Goal: Find specific page/section: Find specific page/section

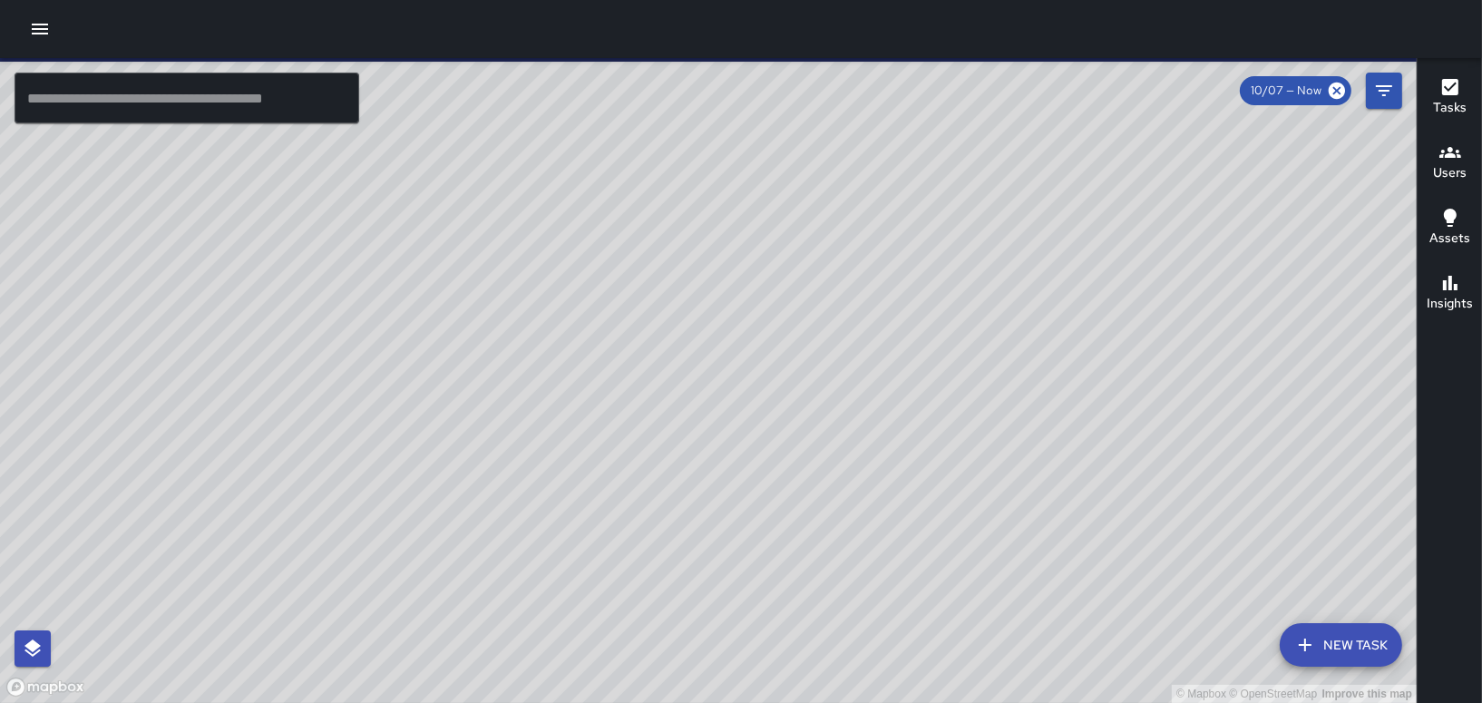
click at [555, 166] on div "© Mapbox © OpenStreetMap Improve this map IK [PERSON_NAME] Ambassador Tasks 20 …" at bounding box center [708, 380] width 1417 height 645
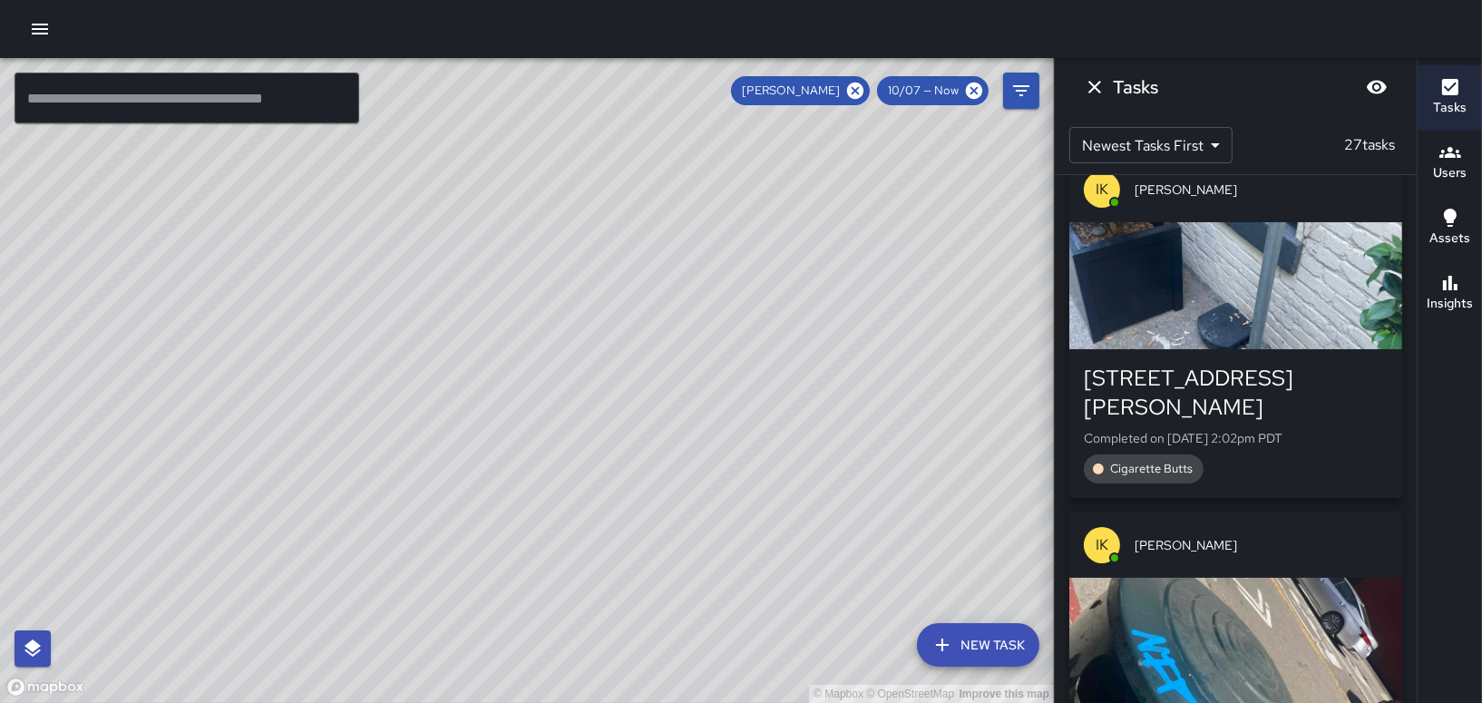
scroll to position [363, 0]
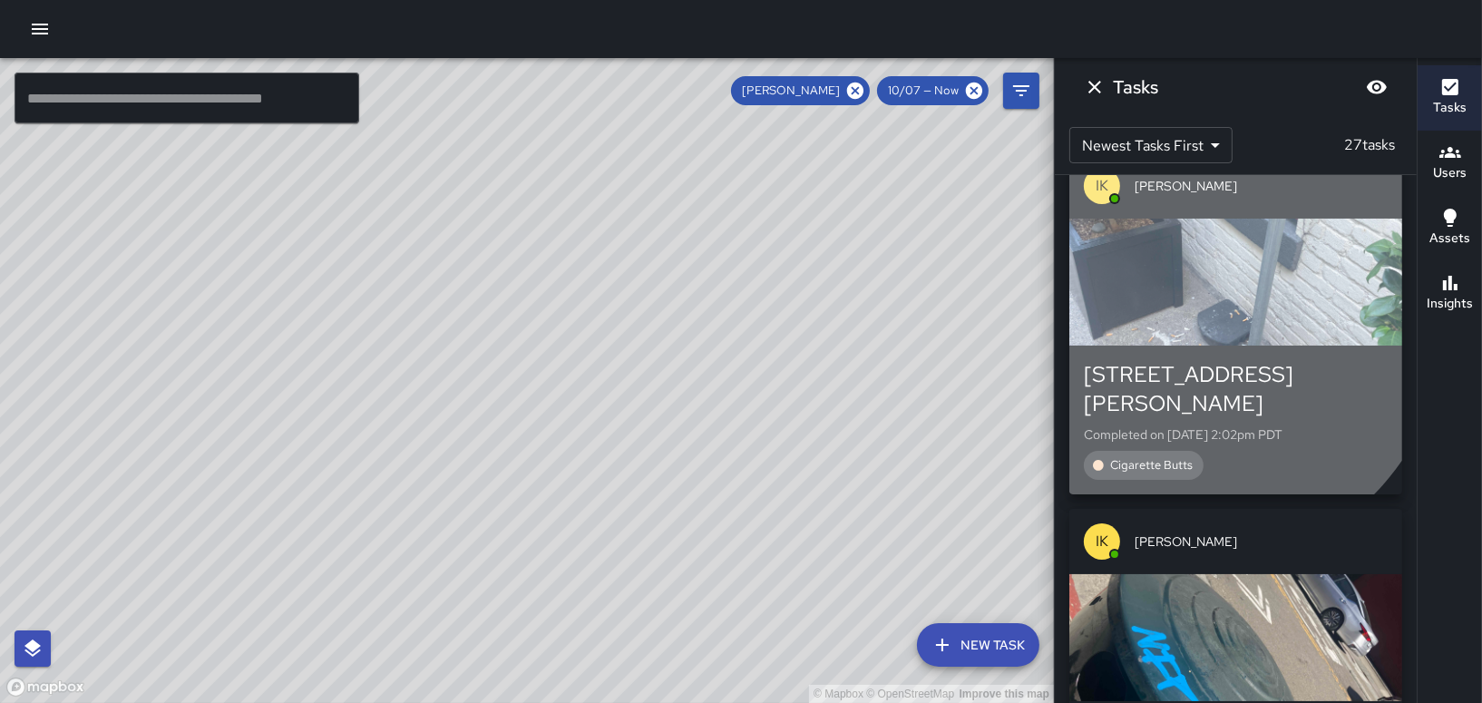
click at [1191, 315] on div "button" at bounding box center [1236, 282] width 333 height 127
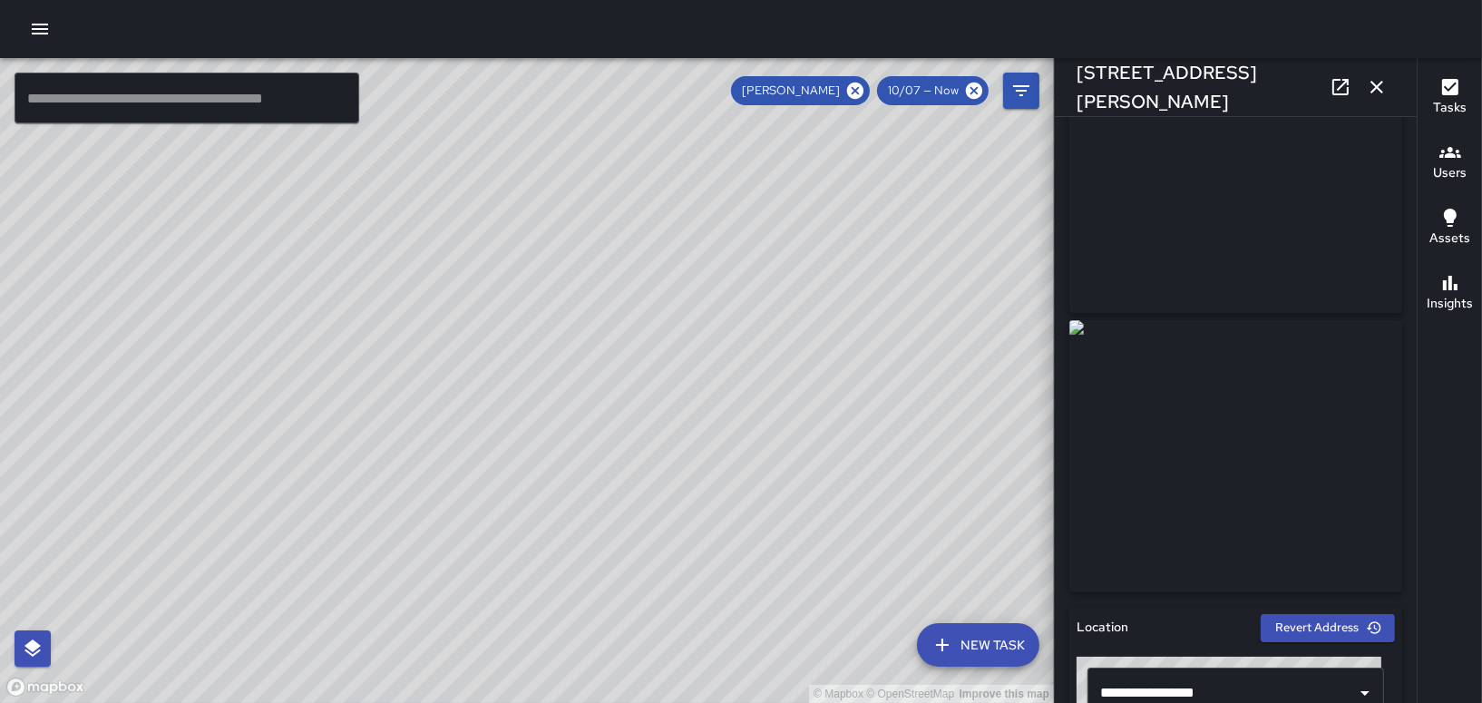
scroll to position [181, 0]
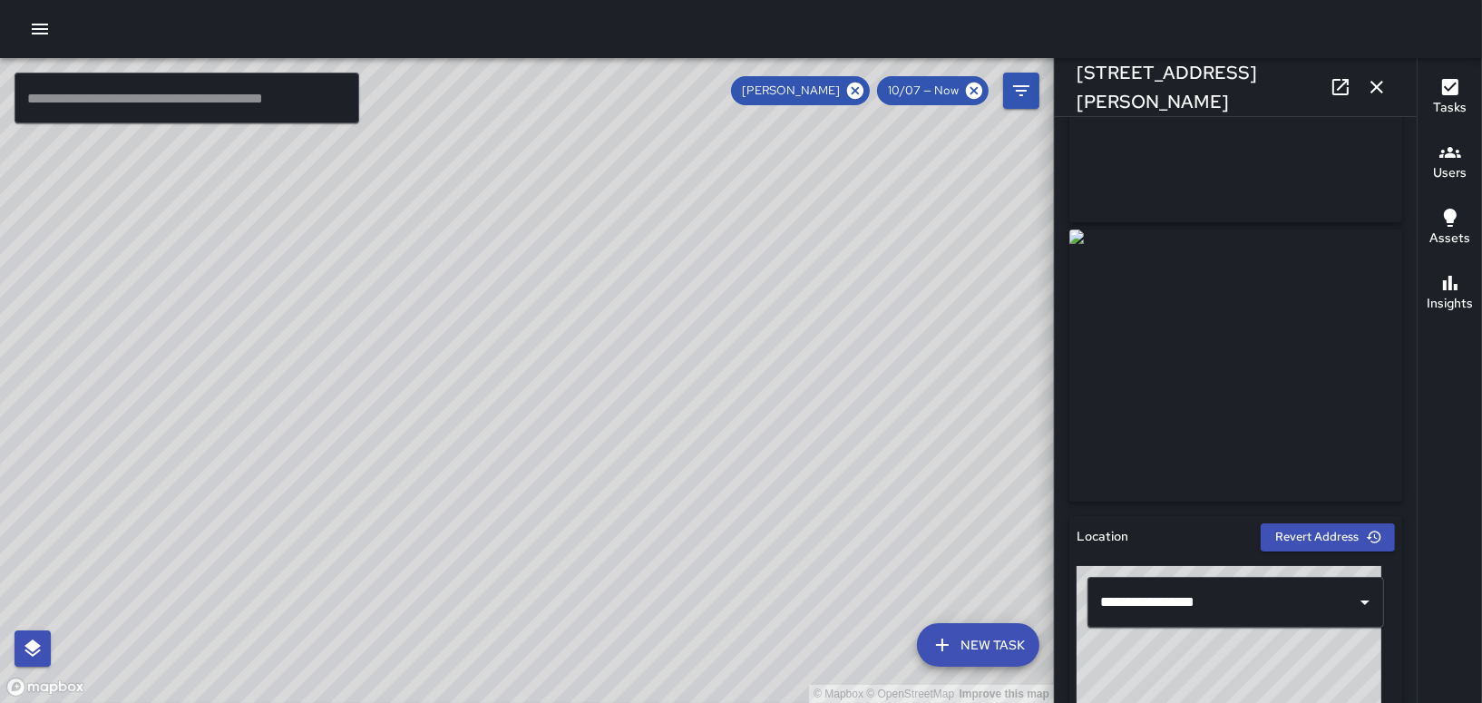
click at [1205, 450] on img at bounding box center [1236, 366] width 333 height 272
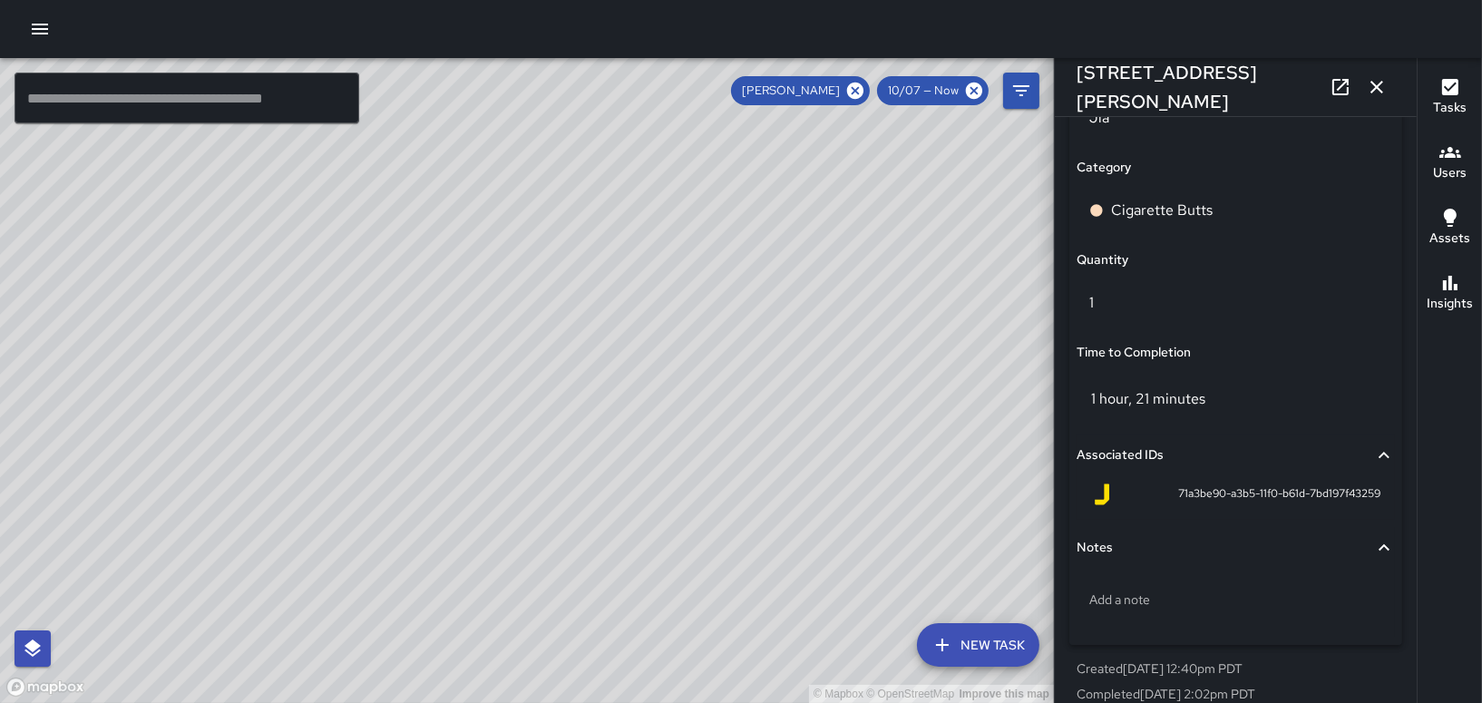
scroll to position [1414, 0]
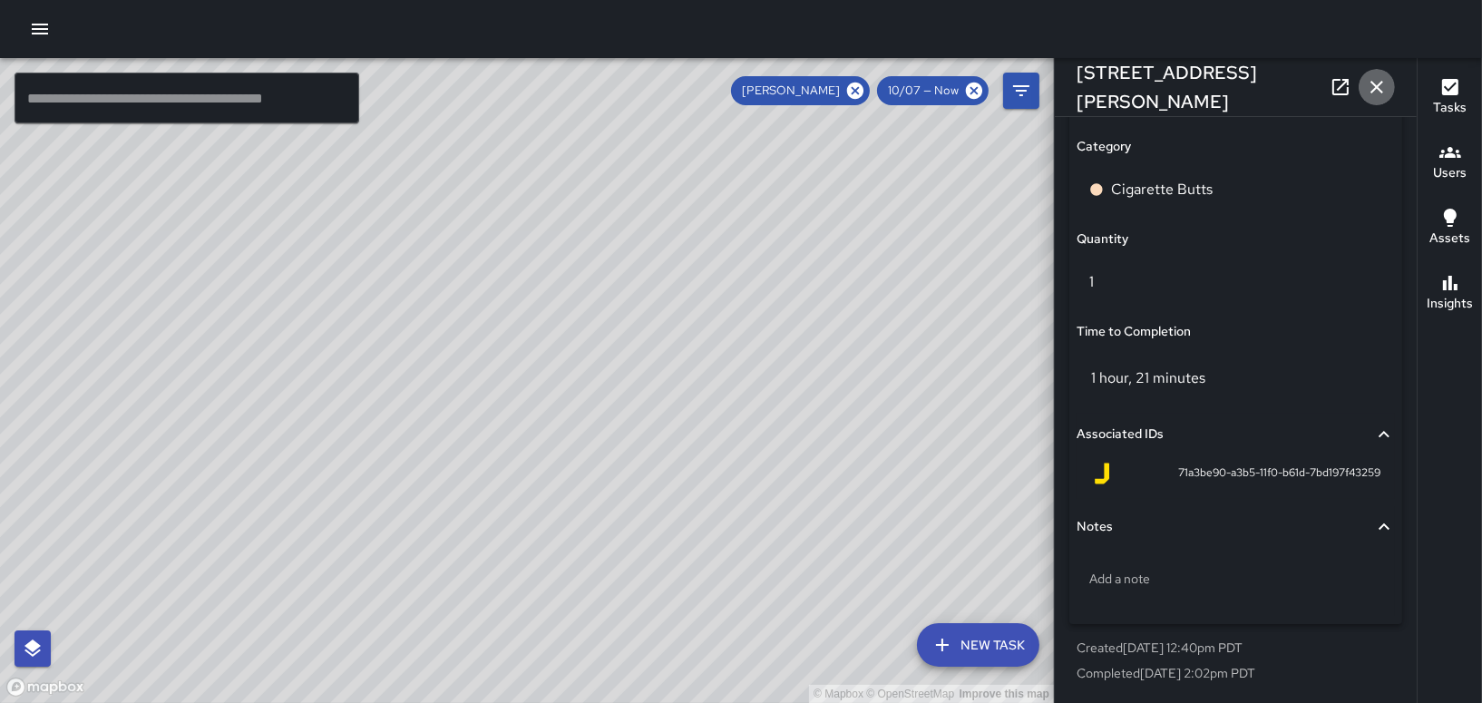
click at [1389, 78] on button "button" at bounding box center [1377, 87] width 36 height 36
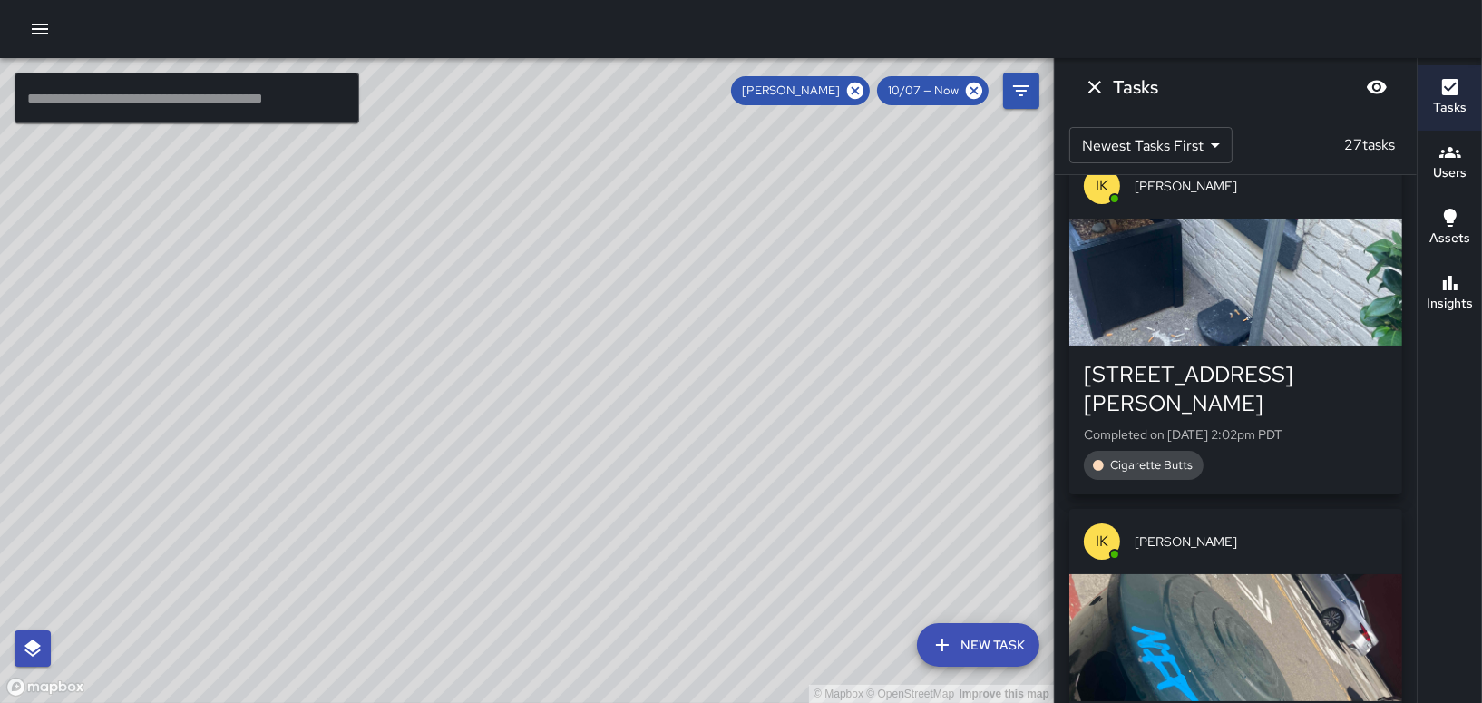
scroll to position [0, 0]
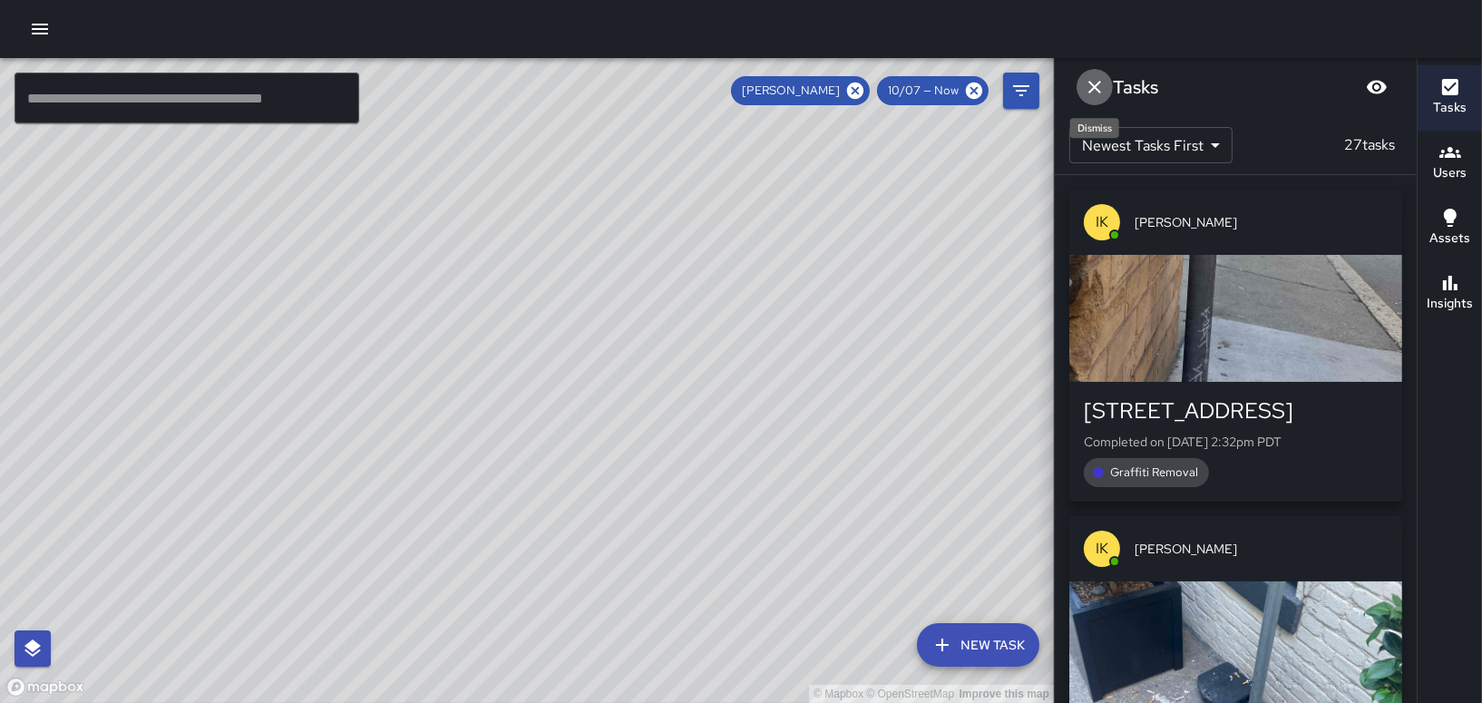
click at [1091, 83] on icon "Dismiss" at bounding box center [1095, 87] width 13 height 13
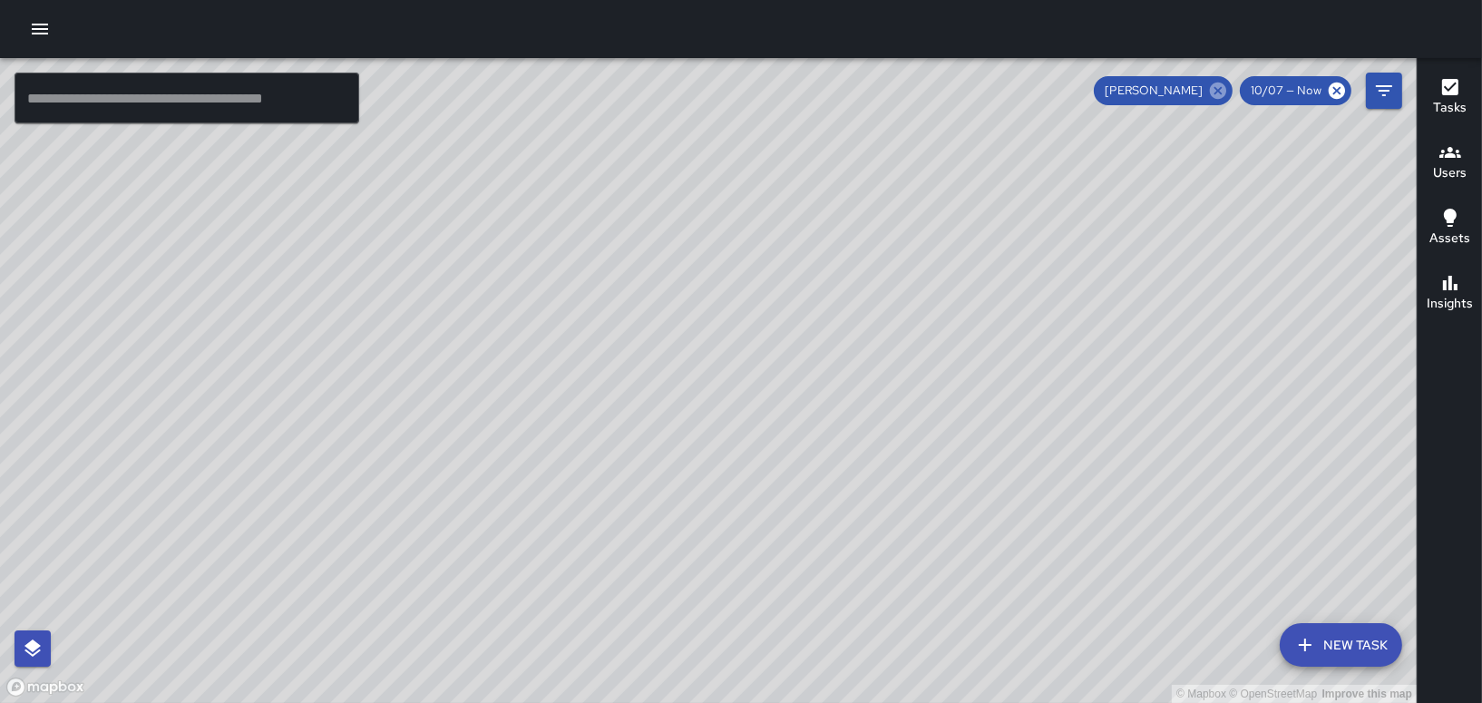
click at [1214, 87] on icon at bounding box center [1218, 91] width 16 height 16
drag, startPoint x: 914, startPoint y: 386, endPoint x: 920, endPoint y: 83, distance: 302.2
click at [920, 83] on div "© Mapbox © OpenStreetMap Improve this map" at bounding box center [708, 380] width 1417 height 645
drag, startPoint x: 1063, startPoint y: 496, endPoint x: 993, endPoint y: 384, distance: 132.4
click at [996, 386] on div "© Mapbox © OpenStreetMap Improve this map" at bounding box center [708, 380] width 1417 height 645
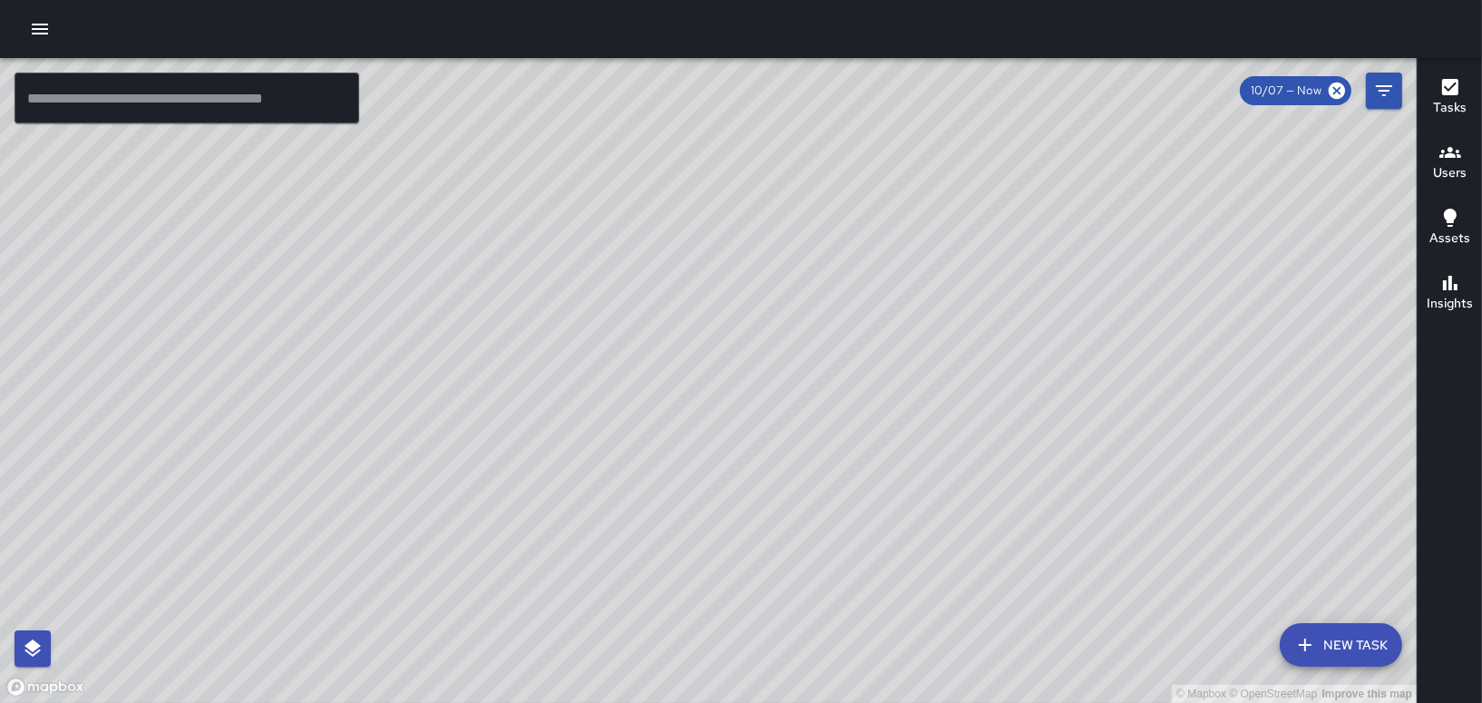
click at [1453, 154] on icon "button" at bounding box center [1451, 152] width 22 height 11
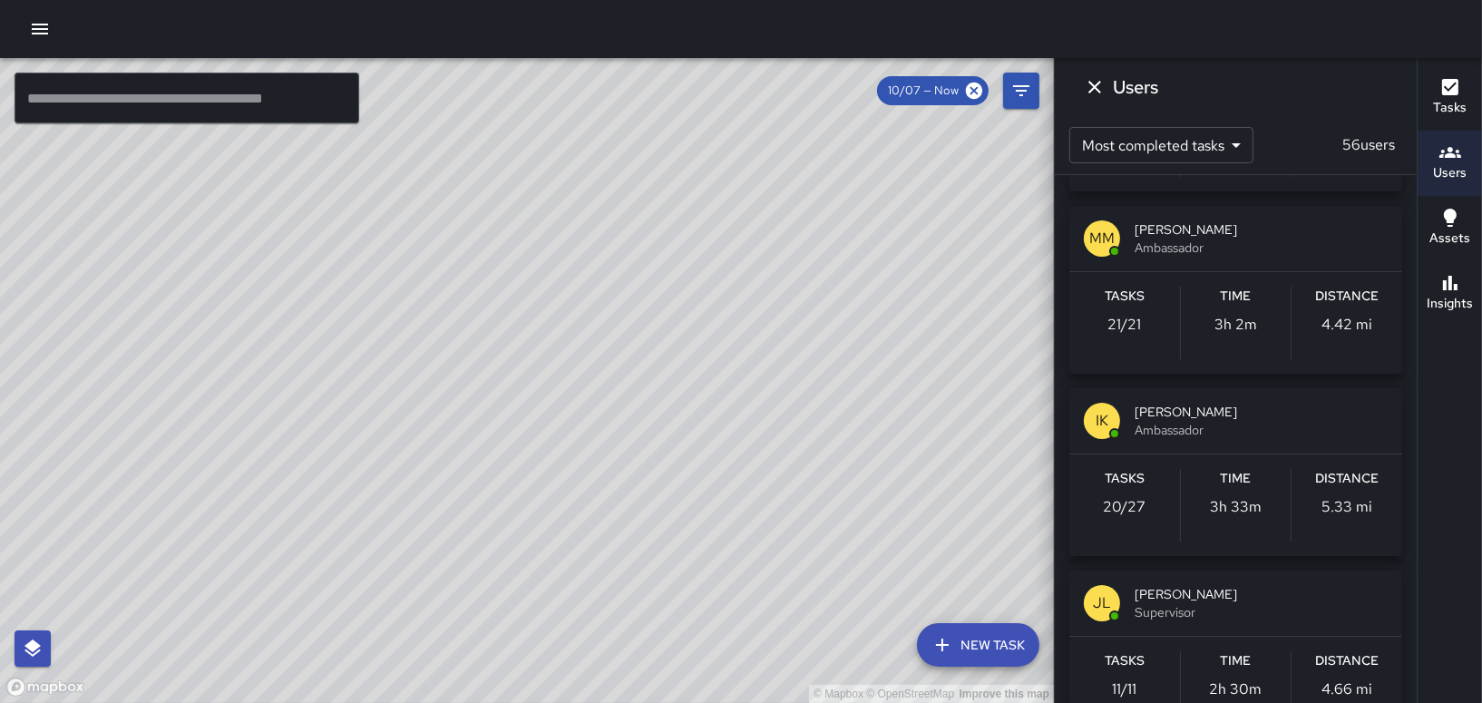
scroll to position [2903, 0]
click at [1225, 392] on div "IK [PERSON_NAME] Ambassador" at bounding box center [1236, 419] width 333 height 65
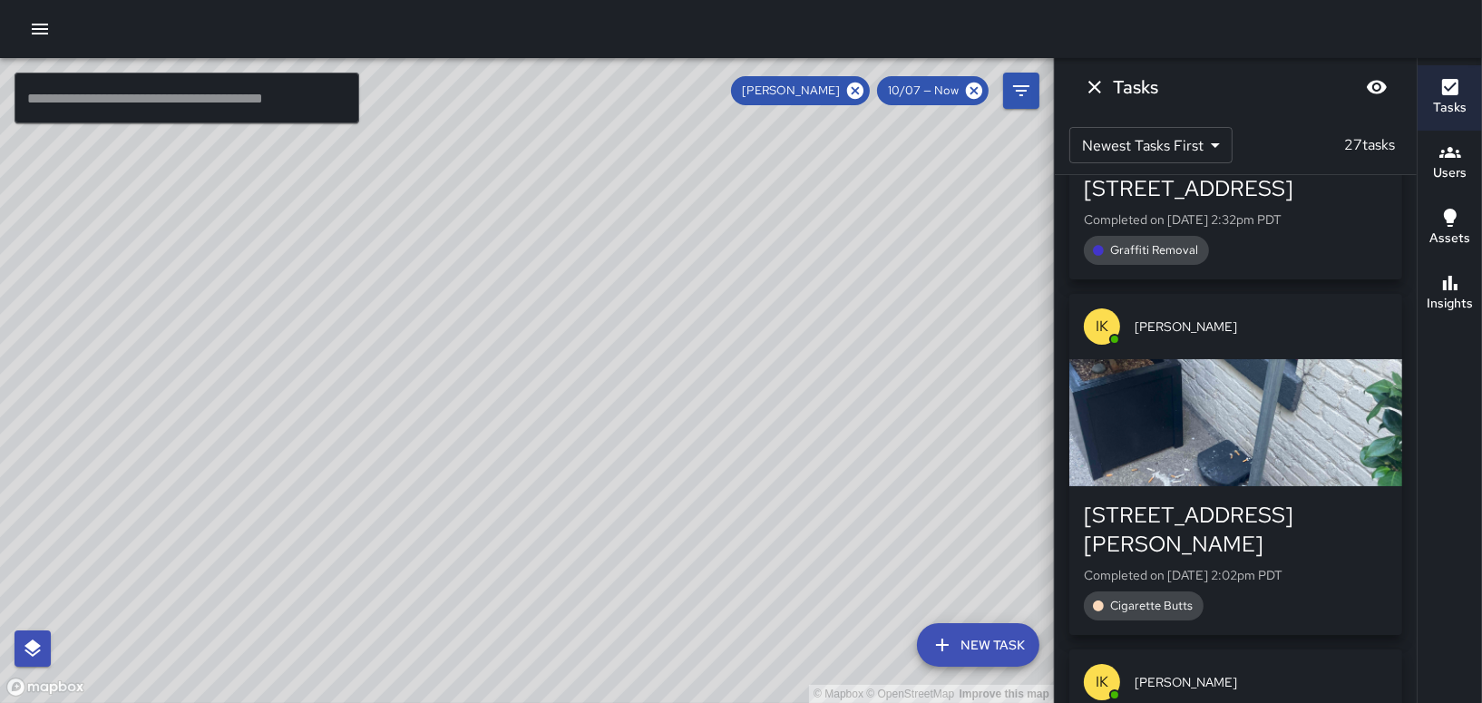
scroll to position [272, 0]
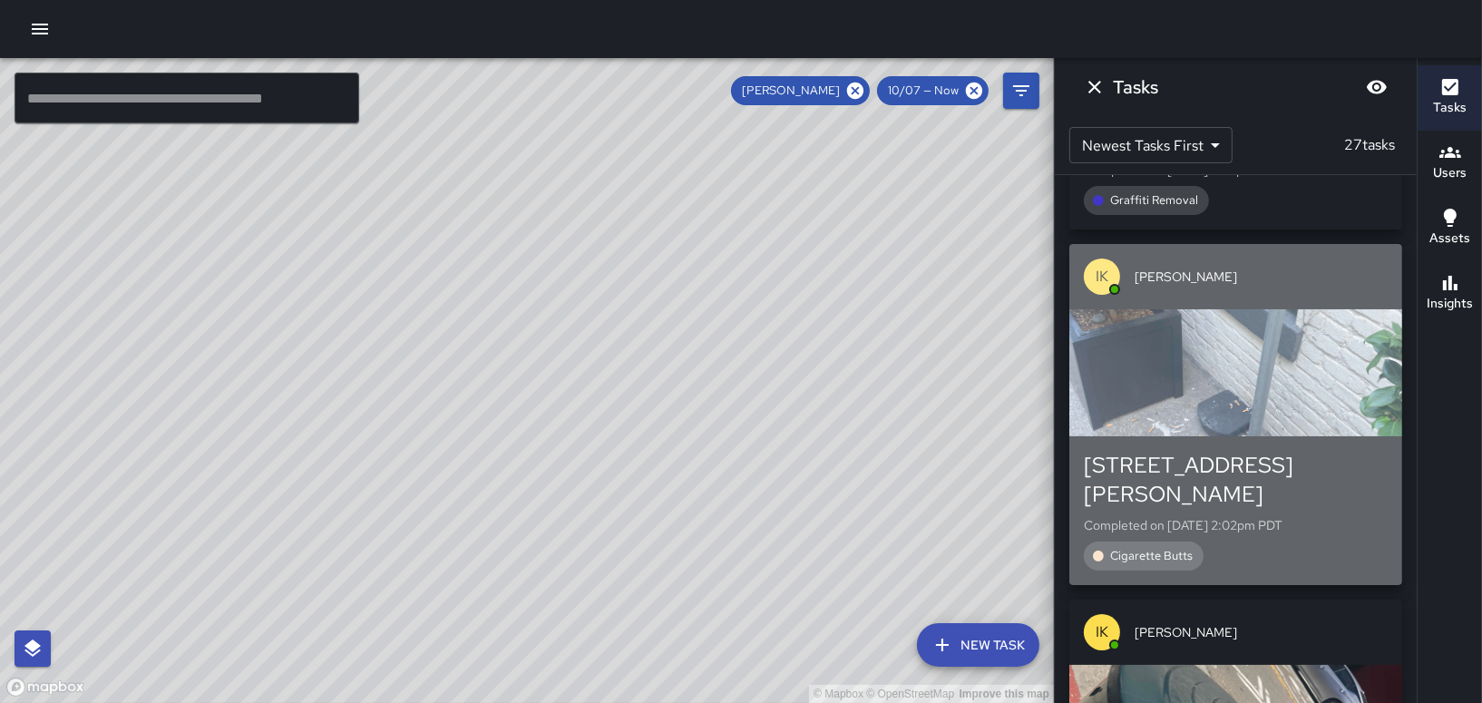
click at [1235, 427] on div "button" at bounding box center [1236, 372] width 333 height 127
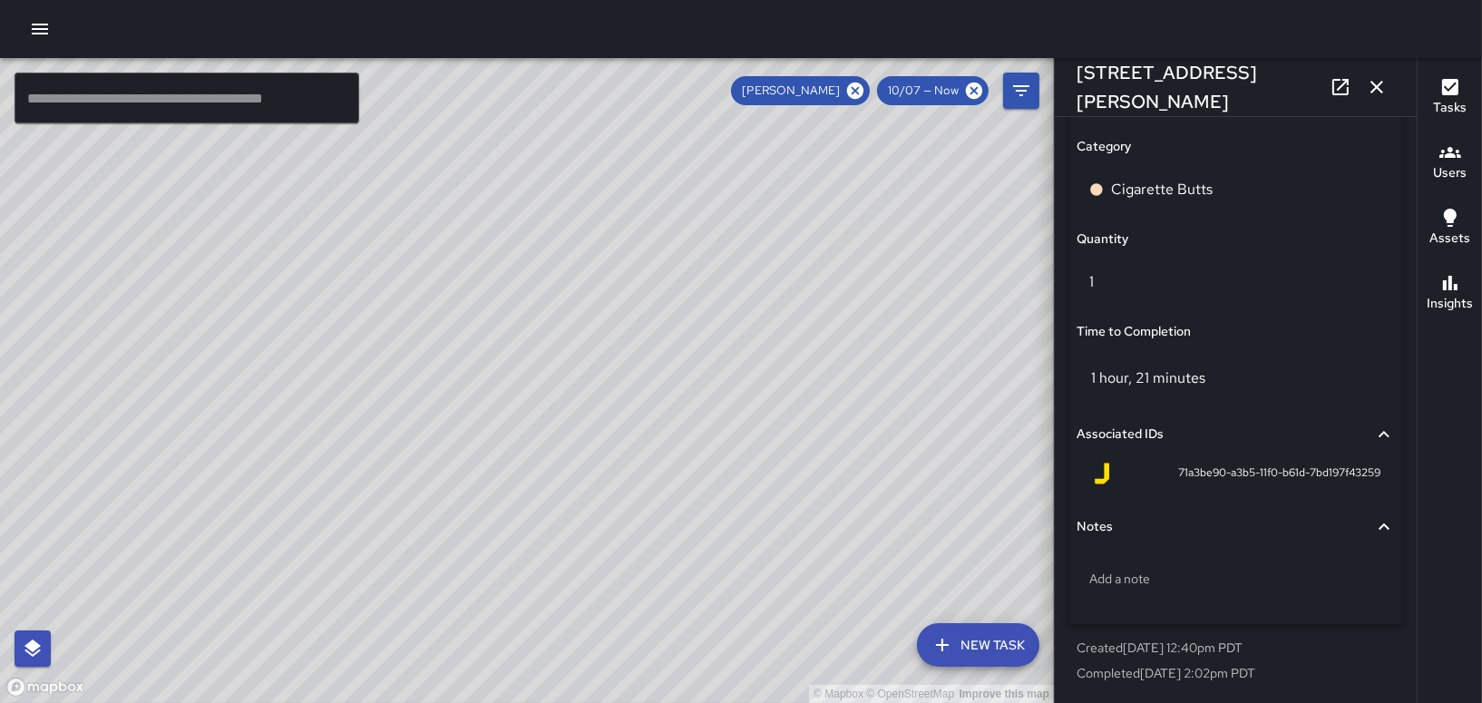
scroll to position [733, 0]
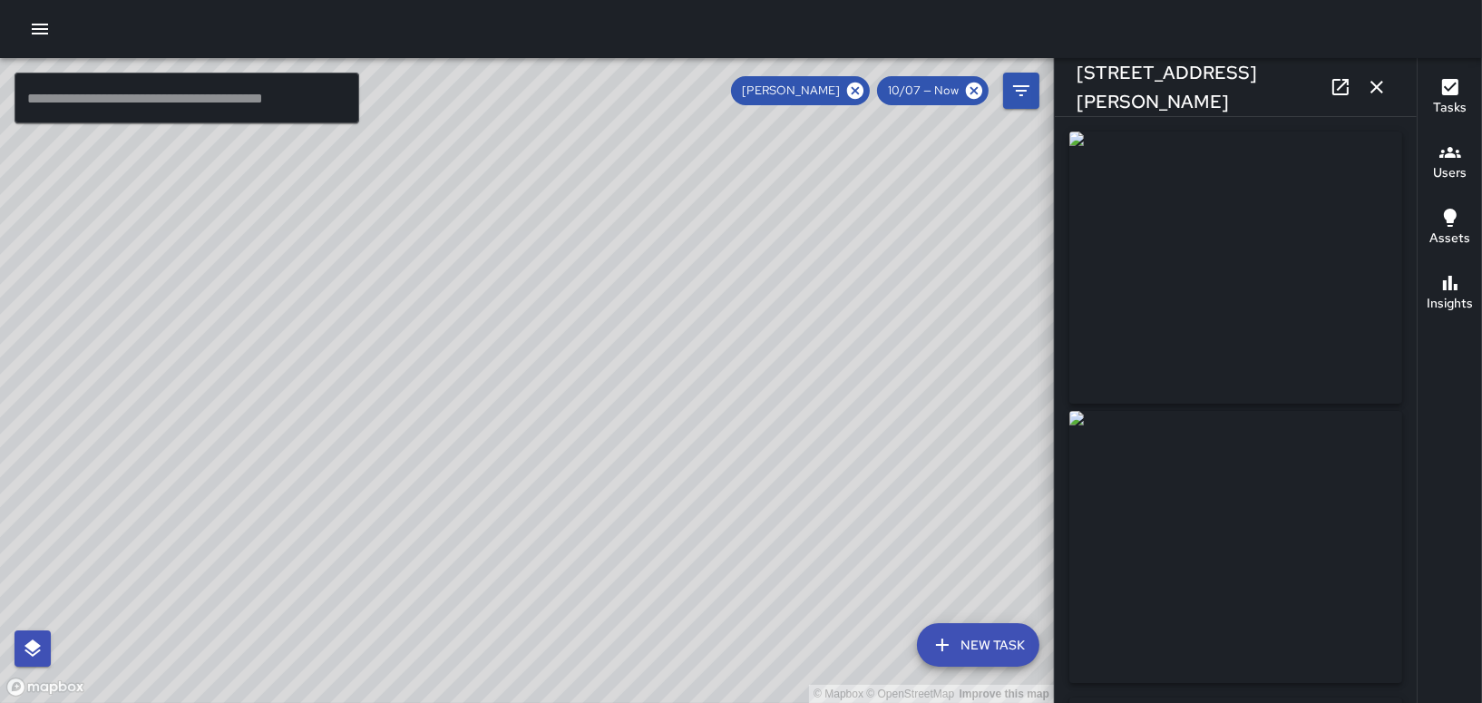
type input "**********"
drag, startPoint x: 1023, startPoint y: 188, endPoint x: 871, endPoint y: 210, distance: 154.1
click at [789, 359] on div "© Mapbox © OpenStreetMap Improve this map" at bounding box center [527, 380] width 1054 height 645
click at [864, 93] on icon at bounding box center [855, 91] width 16 height 16
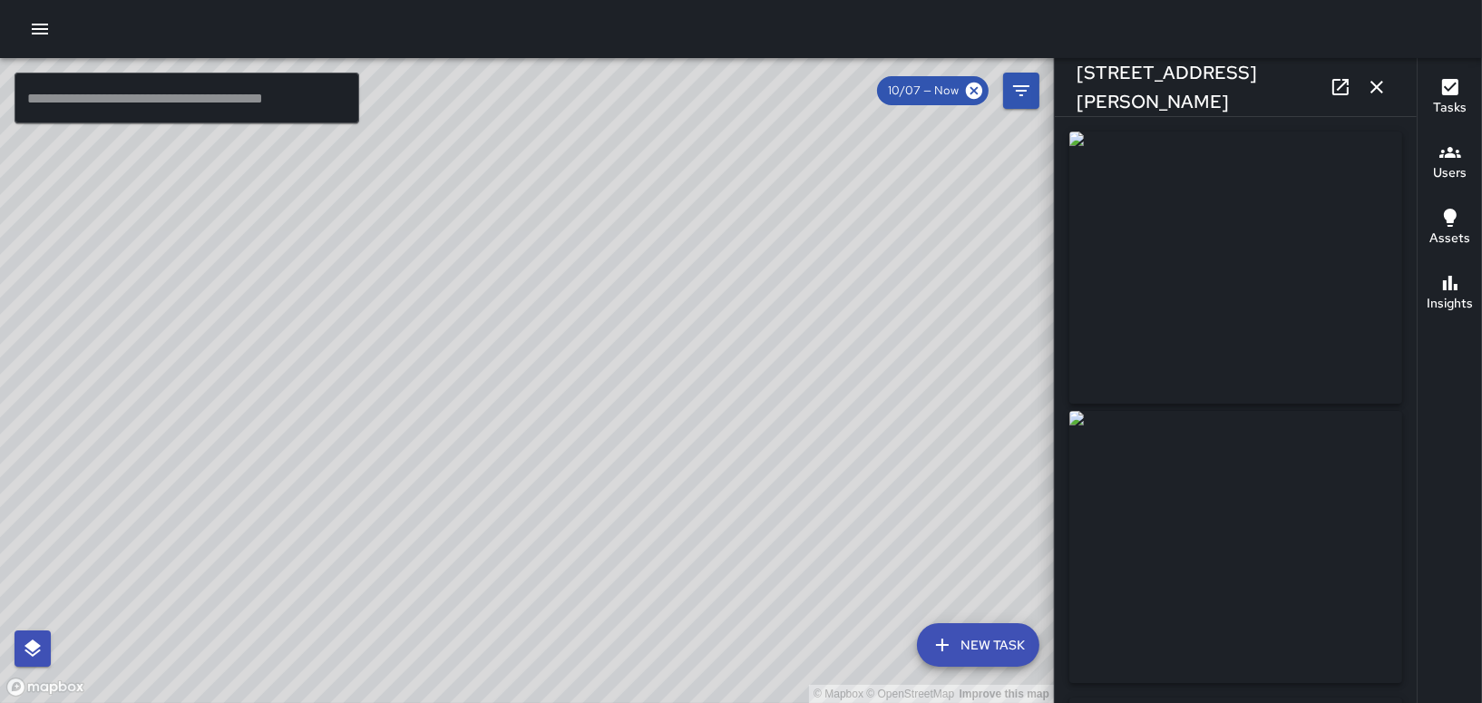
click at [1368, 83] on icon "button" at bounding box center [1377, 87] width 22 height 22
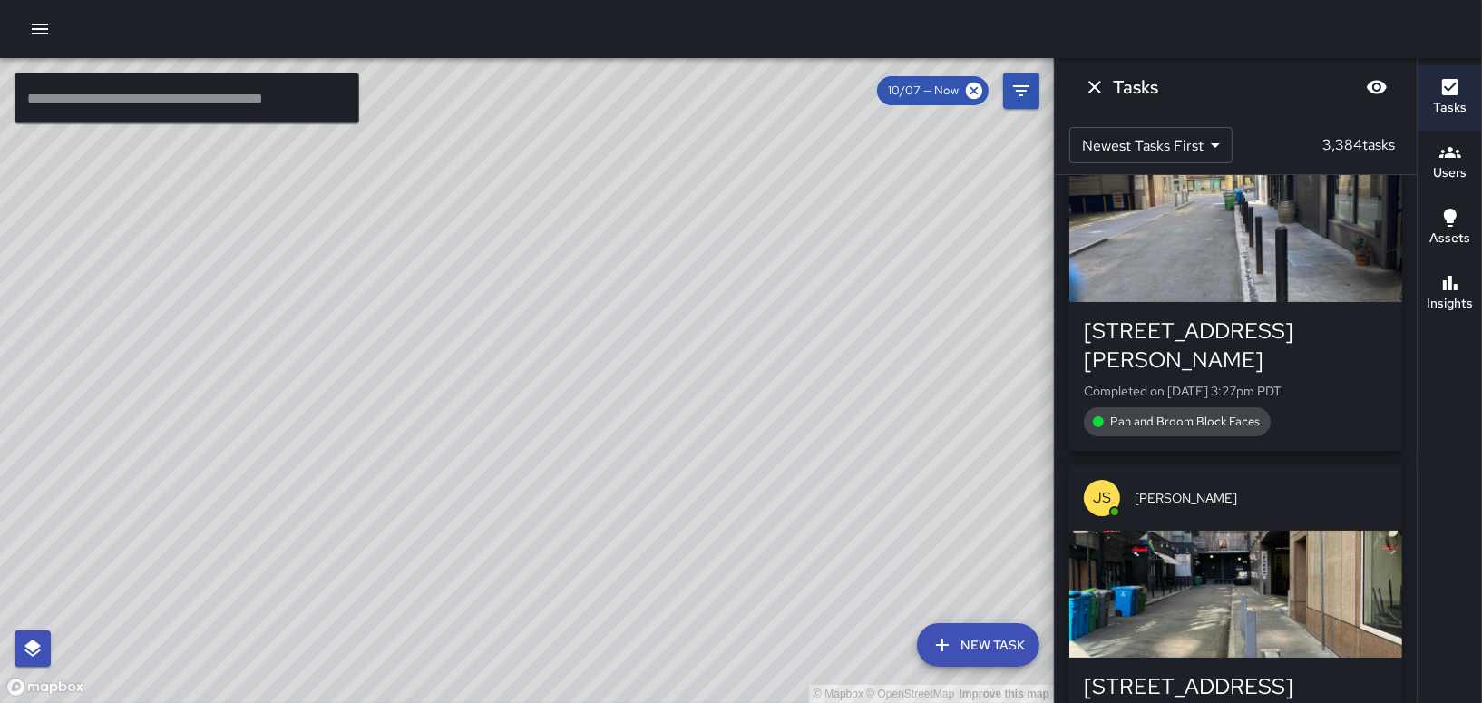
drag, startPoint x: 878, startPoint y: 468, endPoint x: 807, endPoint y: 310, distance: 173.4
click at [807, 310] on div "© Mapbox © OpenStreetMap Improve this map" at bounding box center [527, 380] width 1054 height 645
drag, startPoint x: 876, startPoint y: 518, endPoint x: 708, endPoint y: 343, distance: 243.2
click at [729, 345] on div "© Mapbox © OpenStreetMap Improve this map" at bounding box center [527, 380] width 1054 height 645
click at [583, 513] on div "© Mapbox © OpenStreetMap Improve this map" at bounding box center [527, 380] width 1054 height 645
